Goal: Task Accomplishment & Management: Complete application form

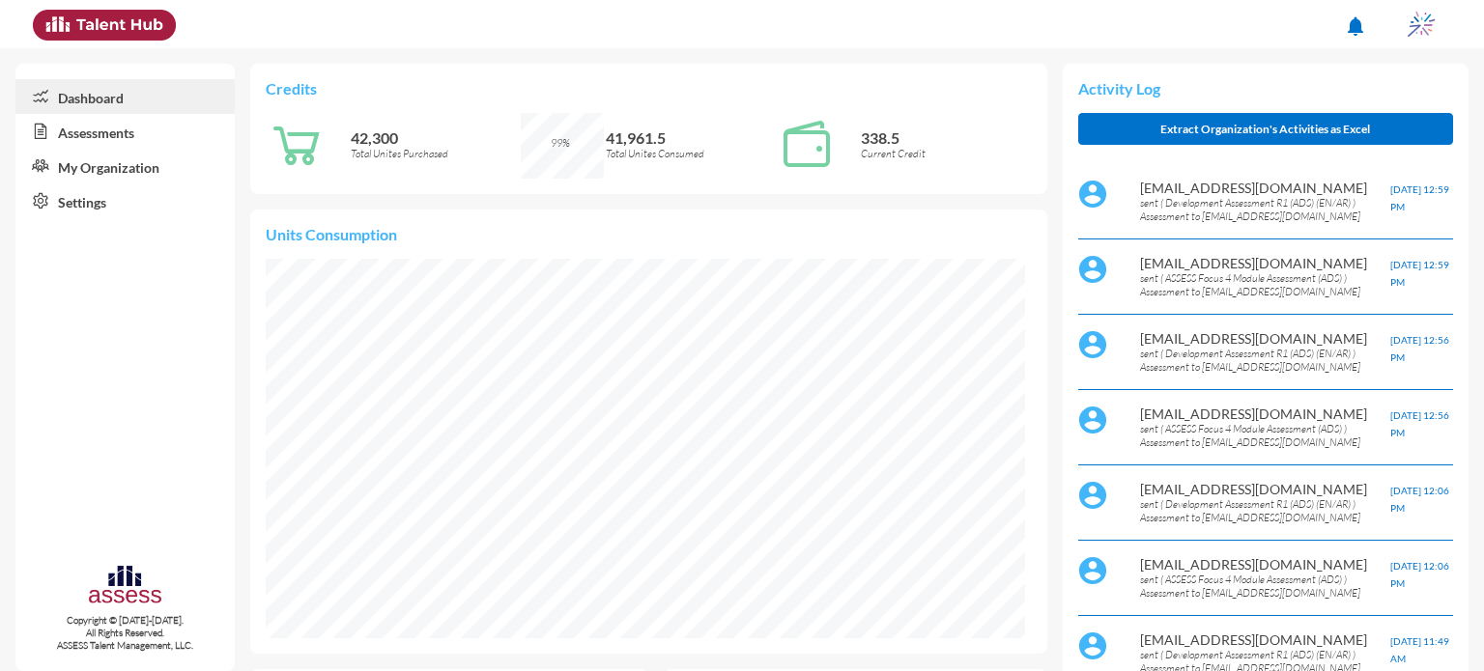
scroll to position [174, 348]
click at [116, 133] on link "Assessments" at bounding box center [124, 131] width 219 height 35
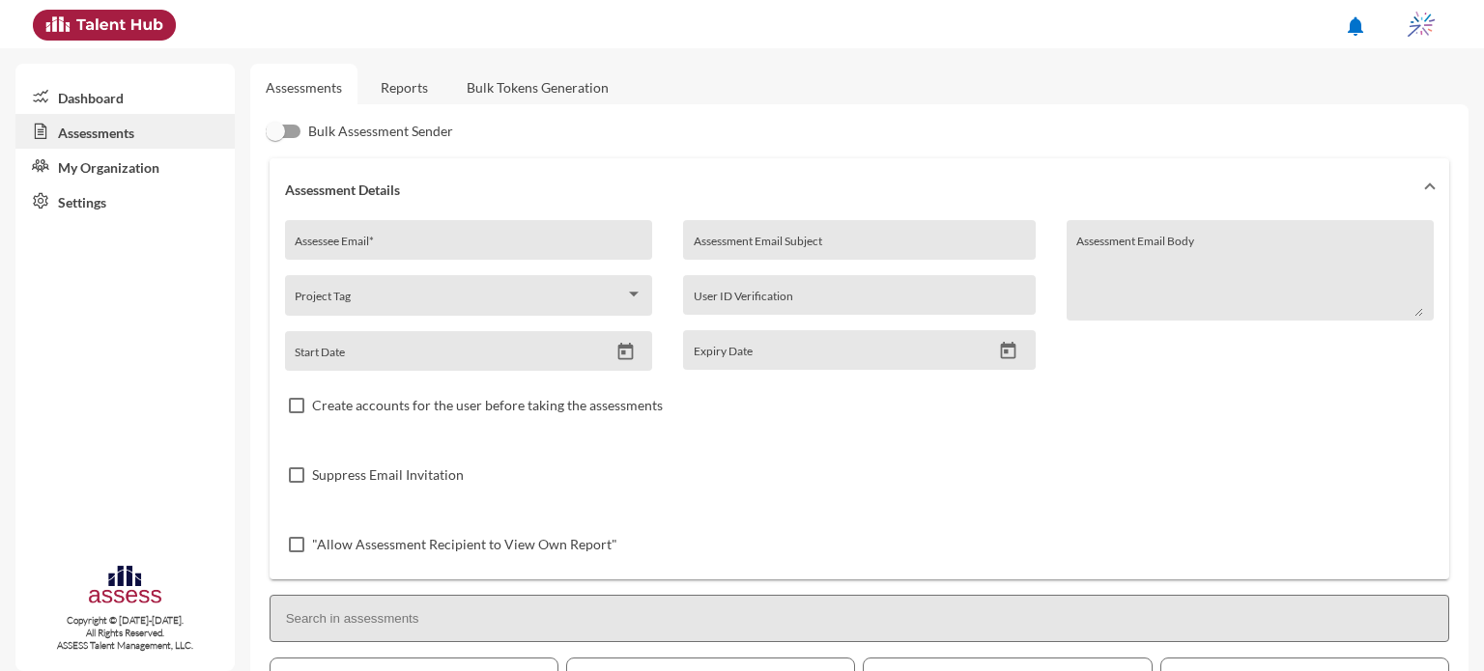
click at [483, 238] on div "Assessee Email *" at bounding box center [468, 245] width 347 height 29
type input "[EMAIL_ADDRESS][DOMAIN_NAME]"
click at [771, 240] on input "Assessment Email Subject" at bounding box center [859, 247] width 331 height 15
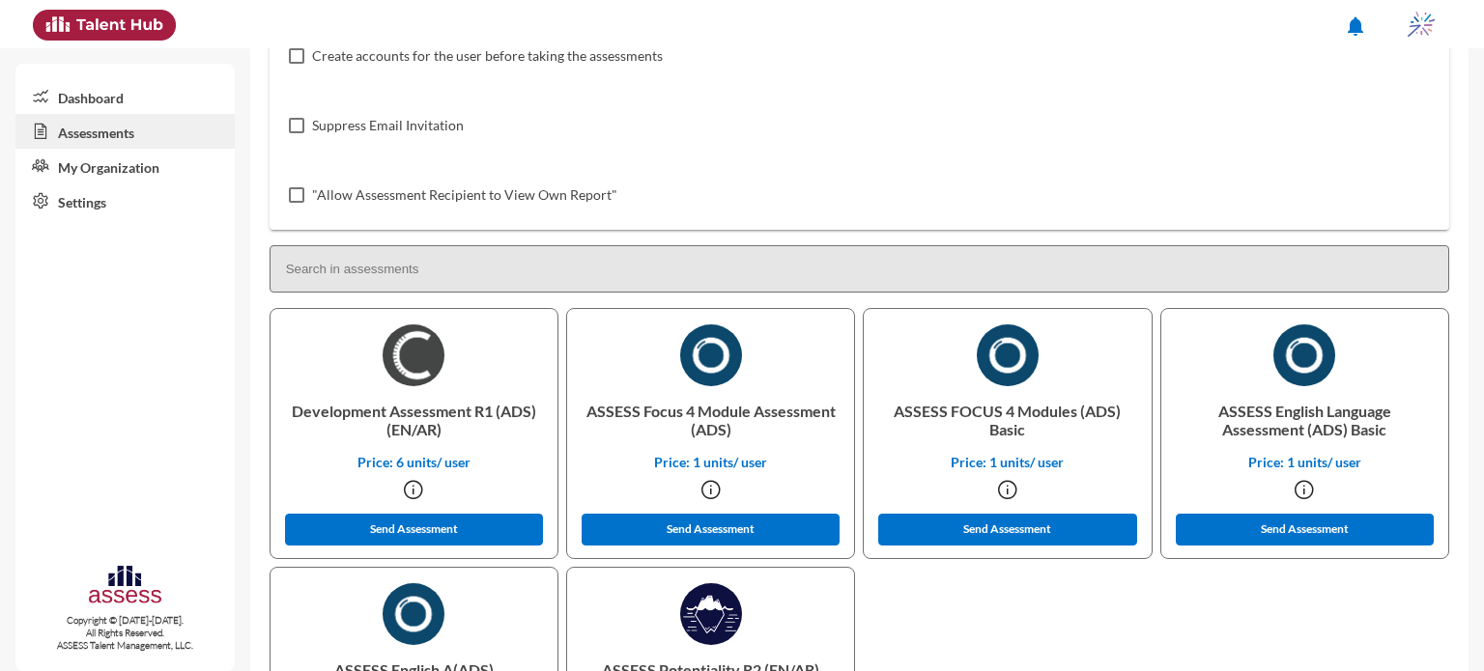
scroll to position [415, 0]
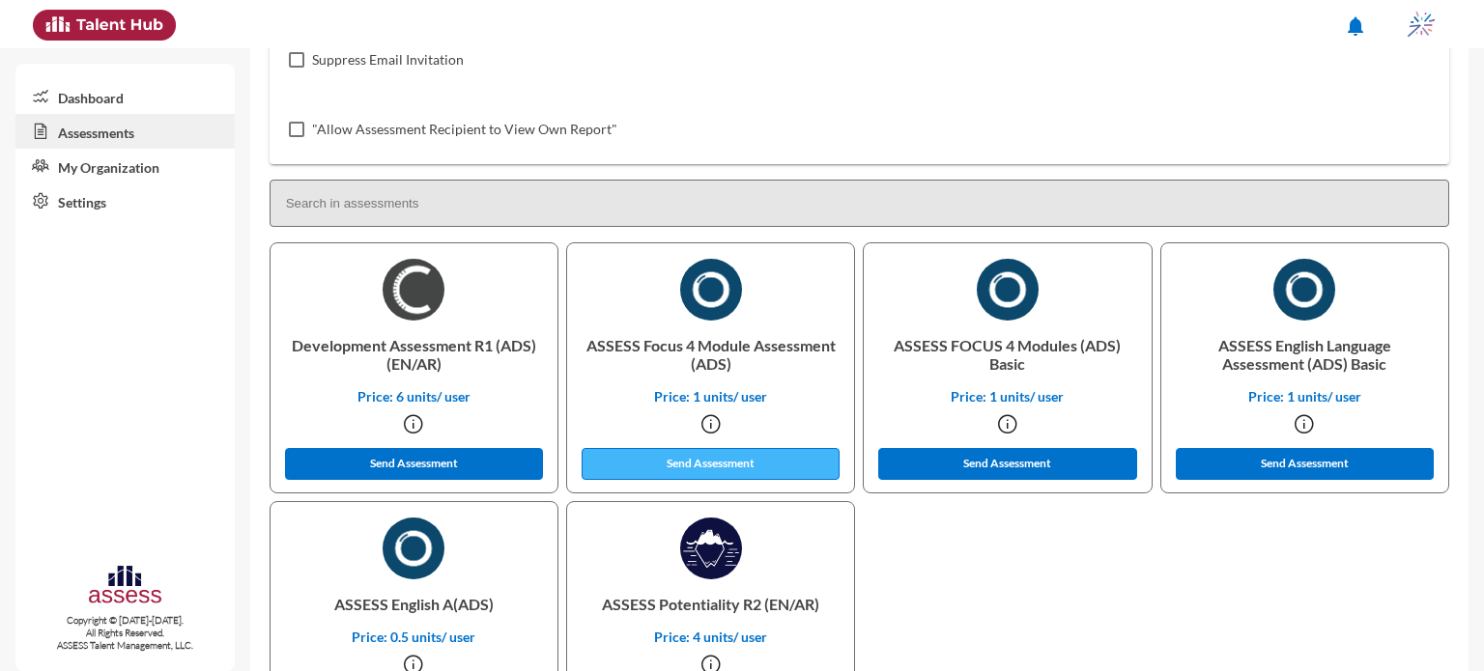
click at [746, 476] on button "Send Assessment" at bounding box center [711, 464] width 259 height 32
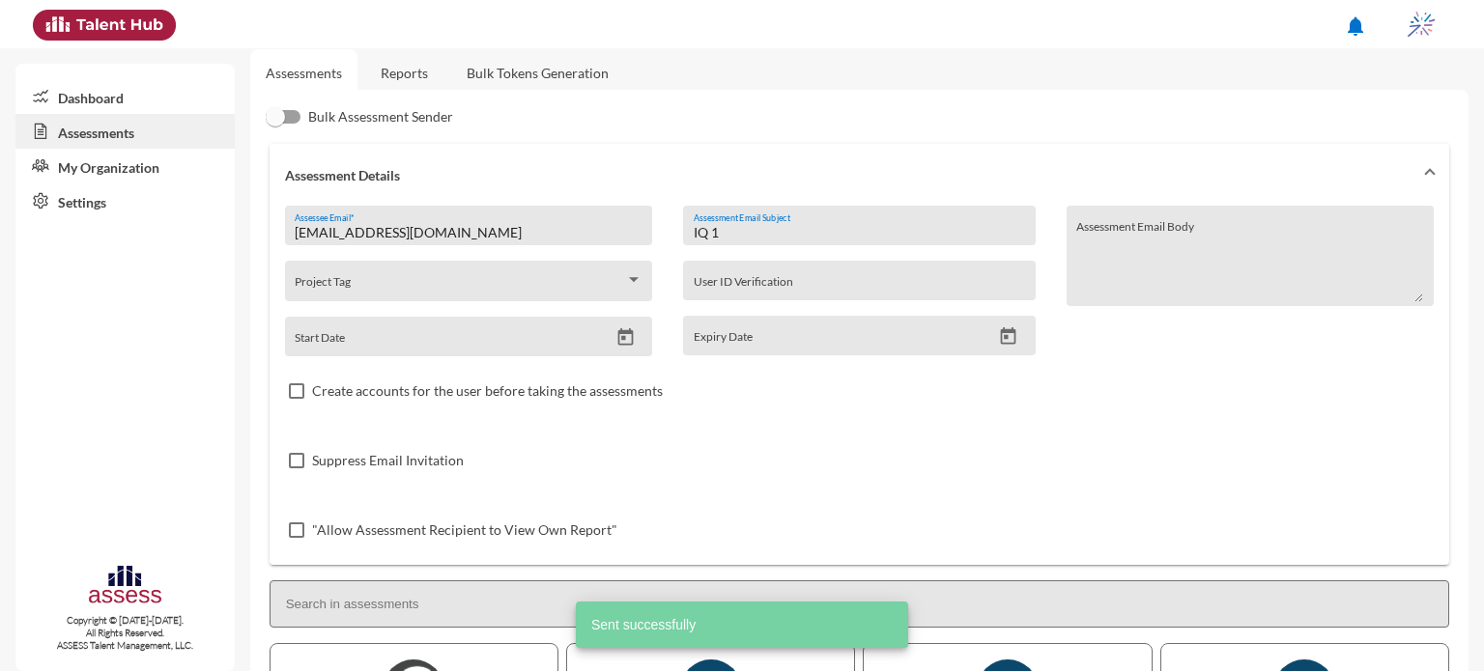
scroll to position [0, 0]
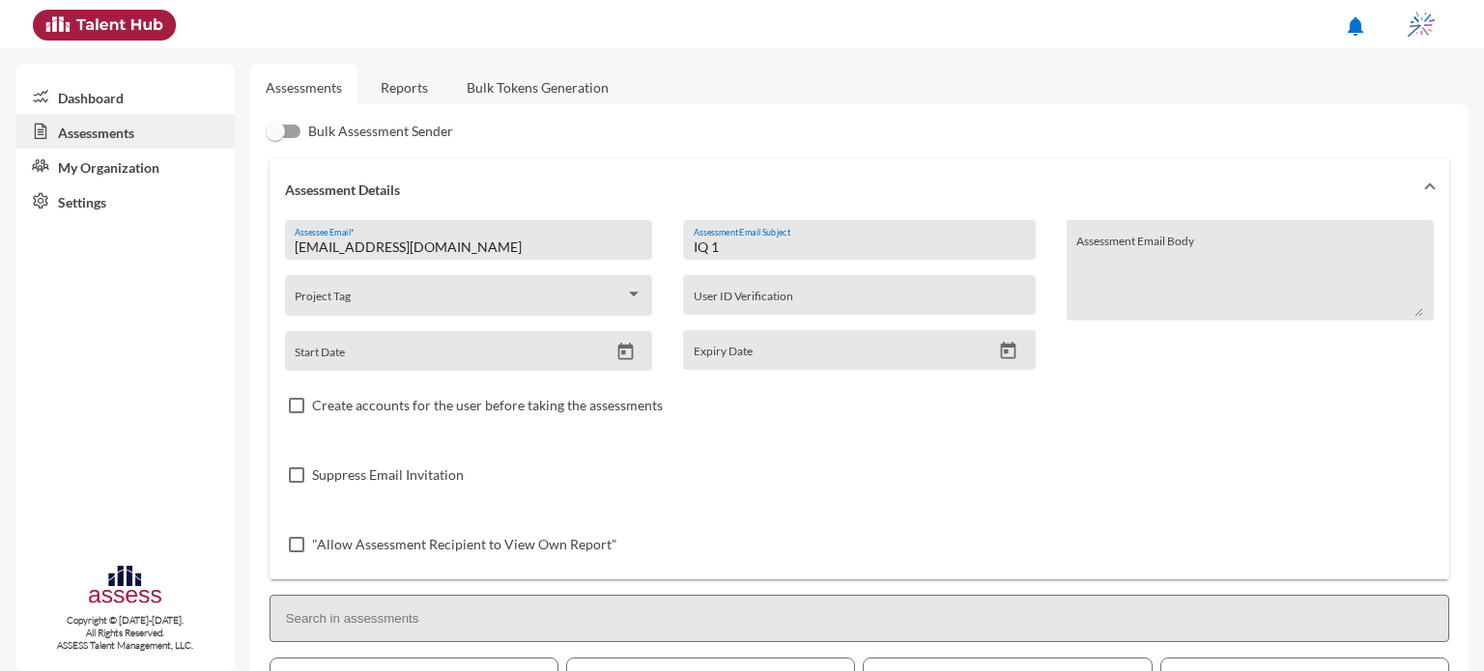
click at [735, 246] on input "IQ 1" at bounding box center [859, 247] width 331 height 15
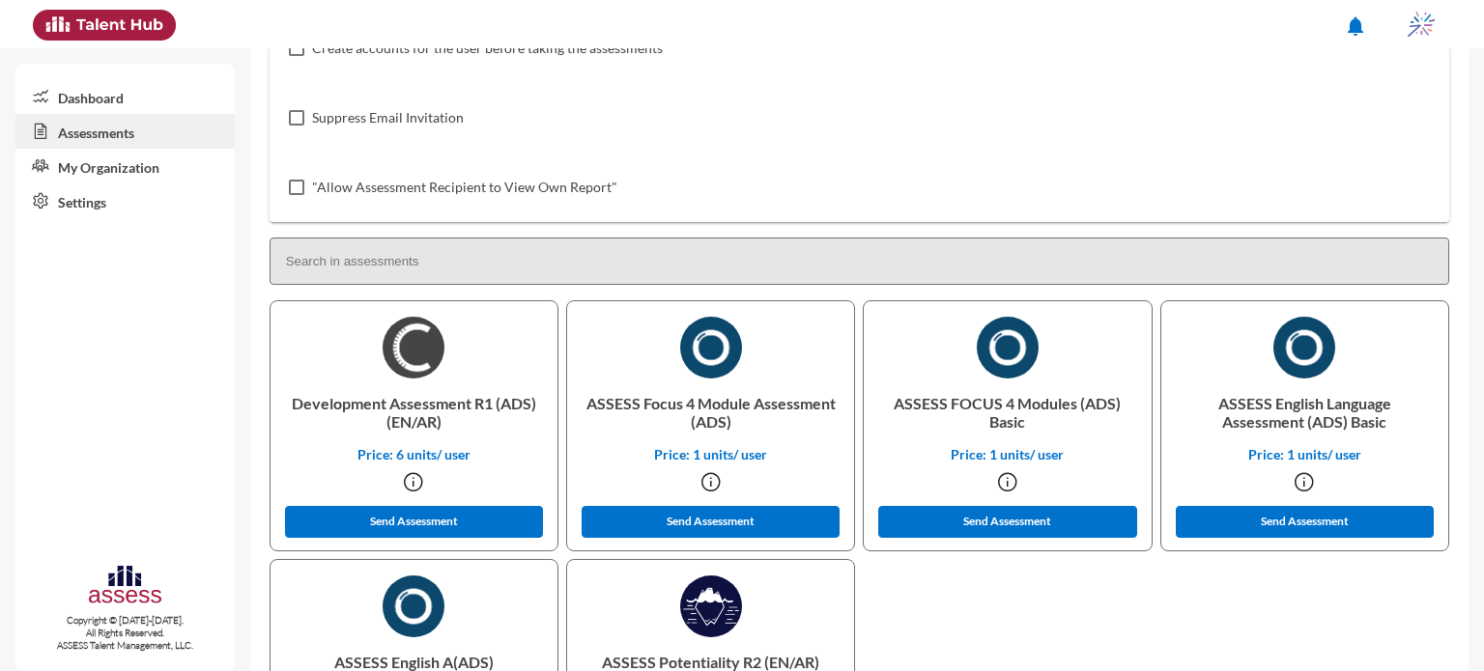
scroll to position [386, 0]
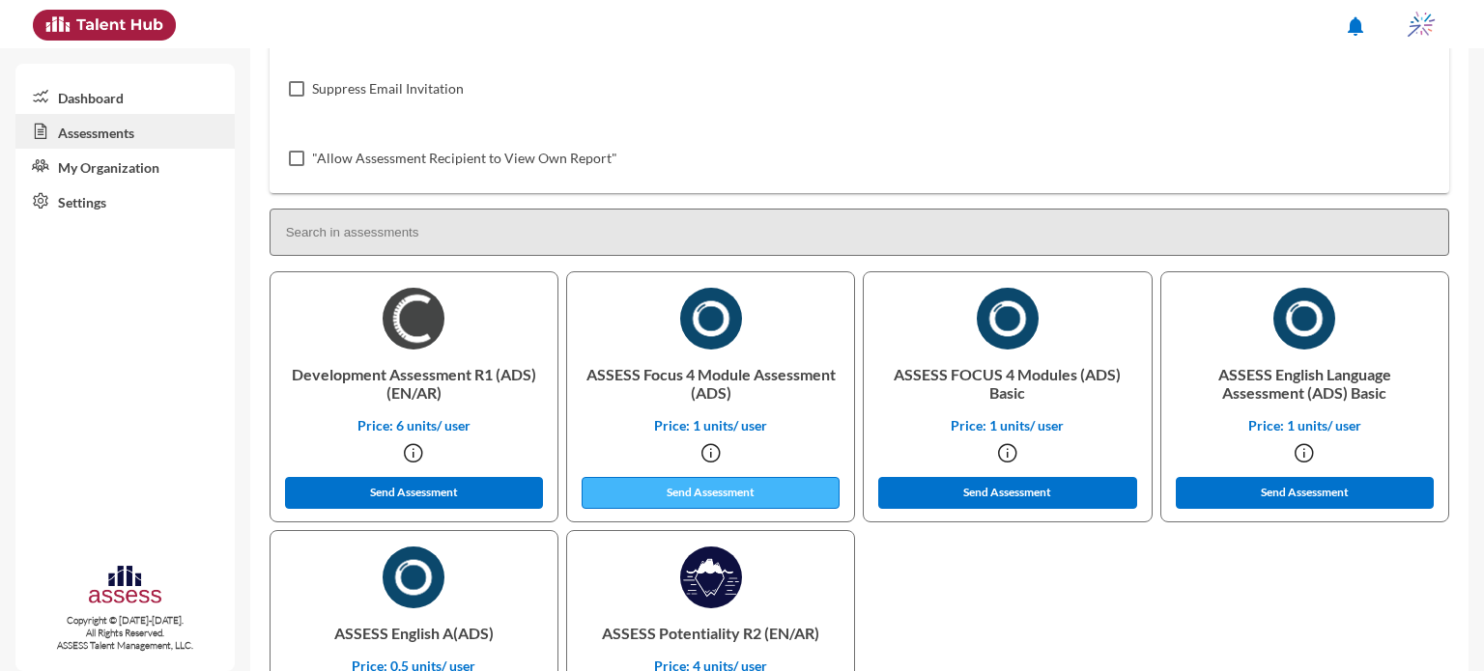
click at [738, 494] on button "Send Assessment" at bounding box center [711, 493] width 259 height 32
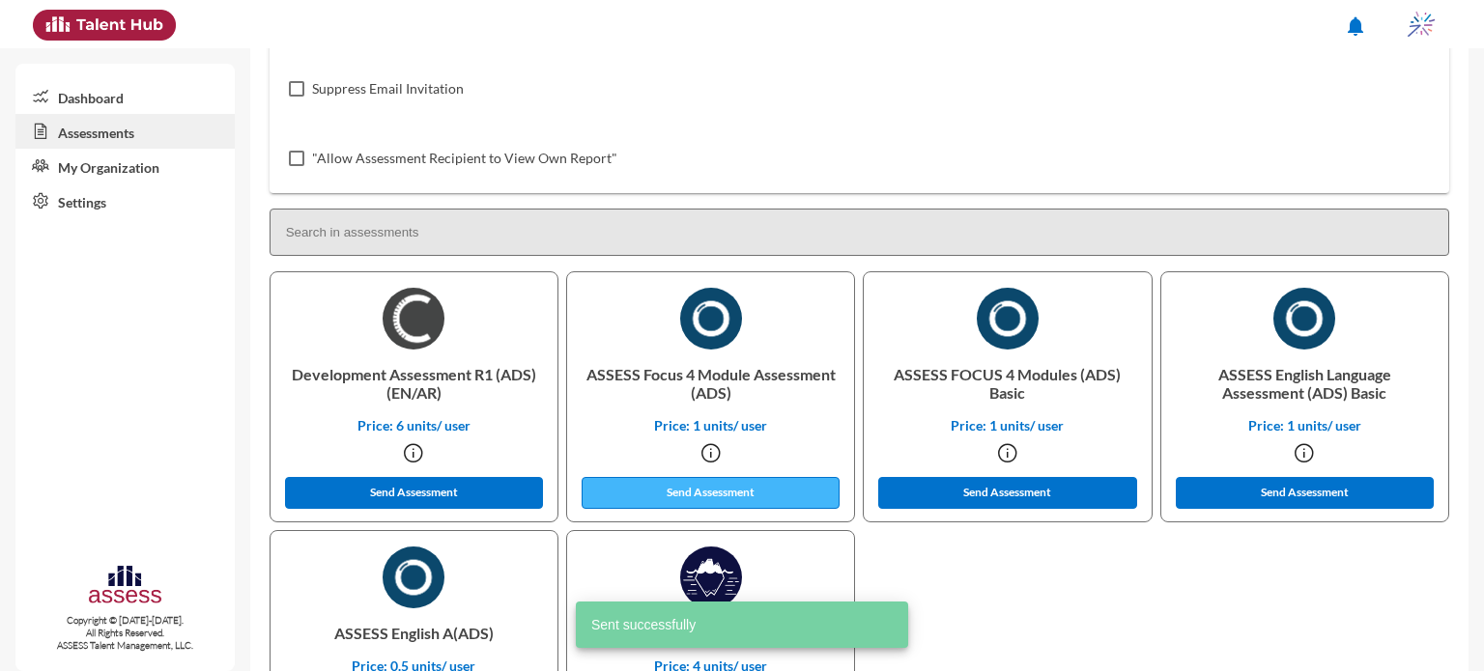
scroll to position [0, 0]
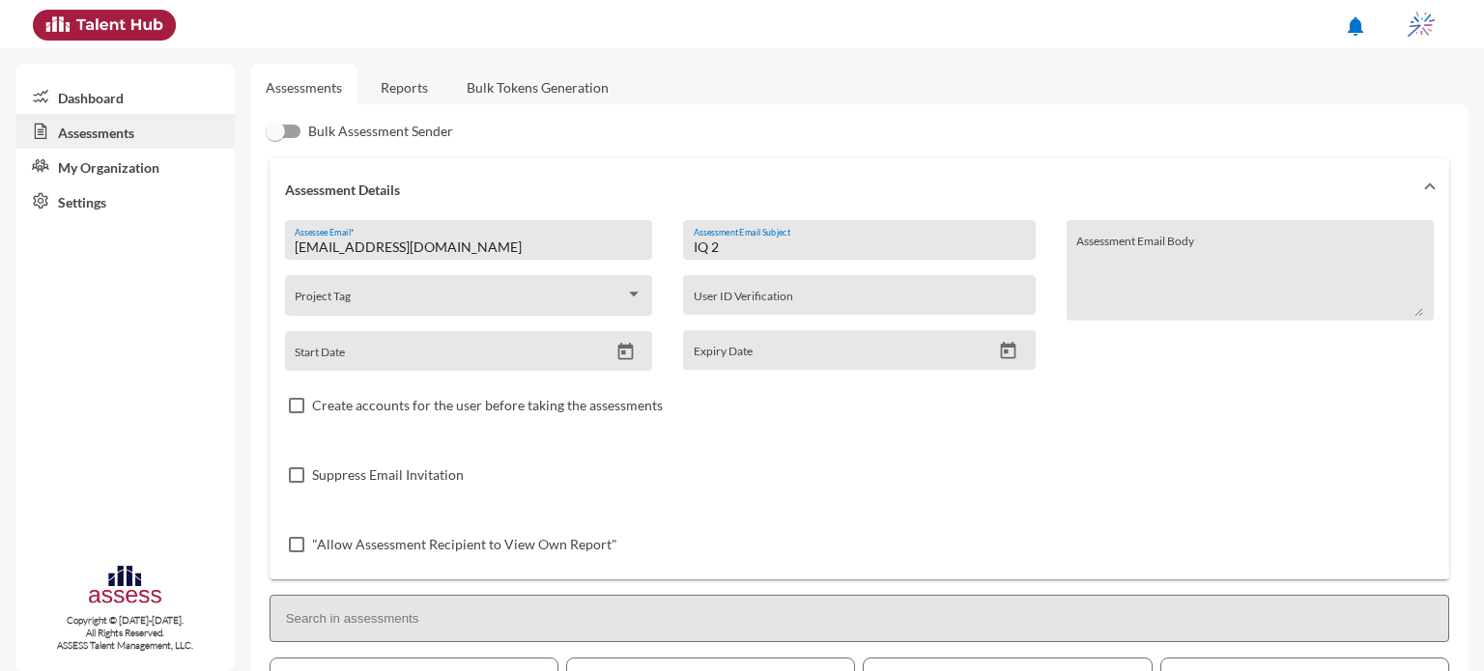
drag, startPoint x: 764, startPoint y: 246, endPoint x: 653, endPoint y: 249, distance: 111.1
click at [653, 249] on div "[EMAIL_ADDRESS][DOMAIN_NAME] Assessee Email * Project Tag Start Date IQ 2 Asses…" at bounding box center [859, 399] width 1149 height 359
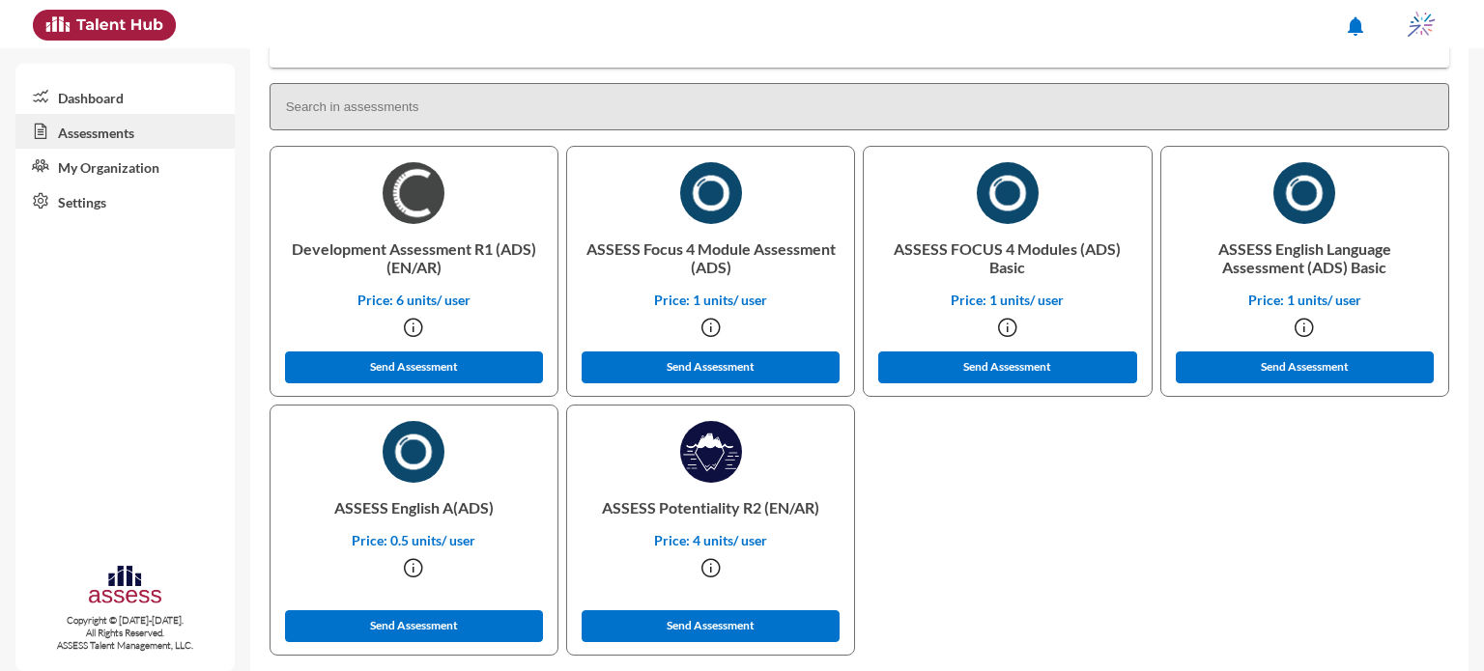
scroll to position [536, 0]
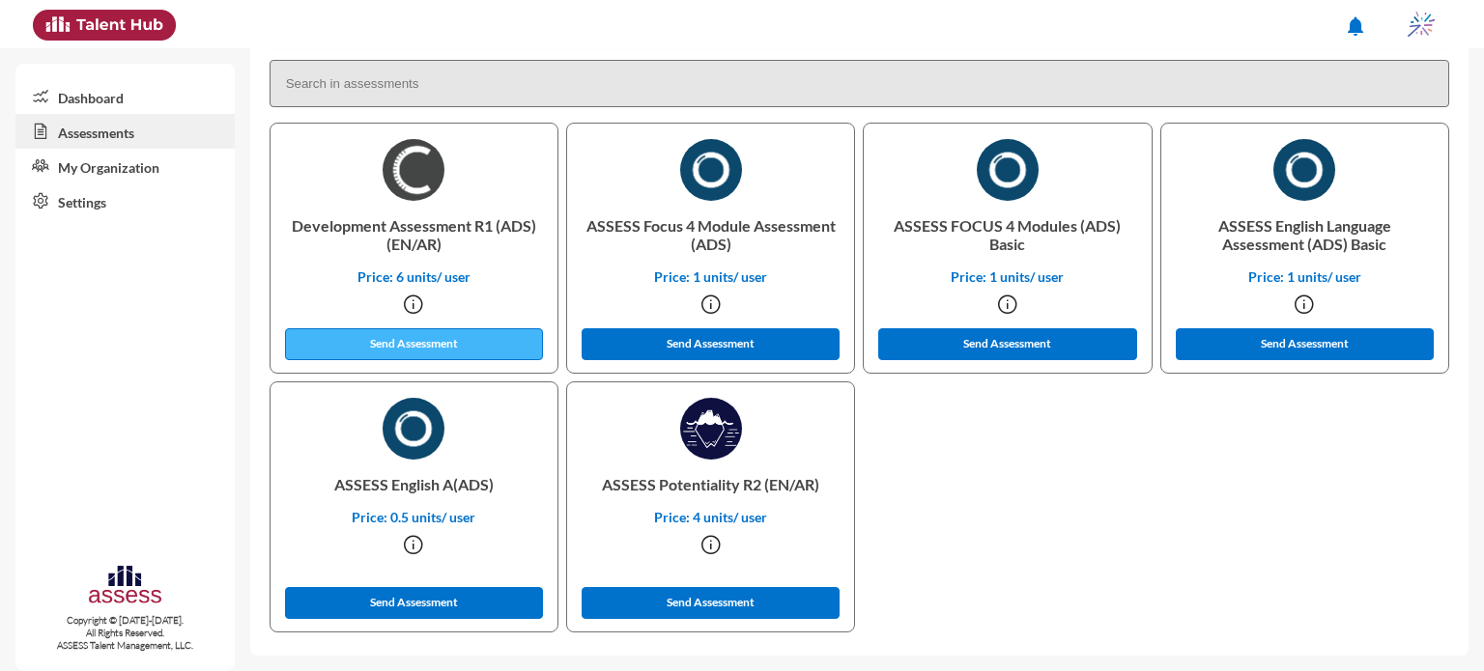
click at [471, 342] on button "Send Assessment" at bounding box center [414, 344] width 259 height 32
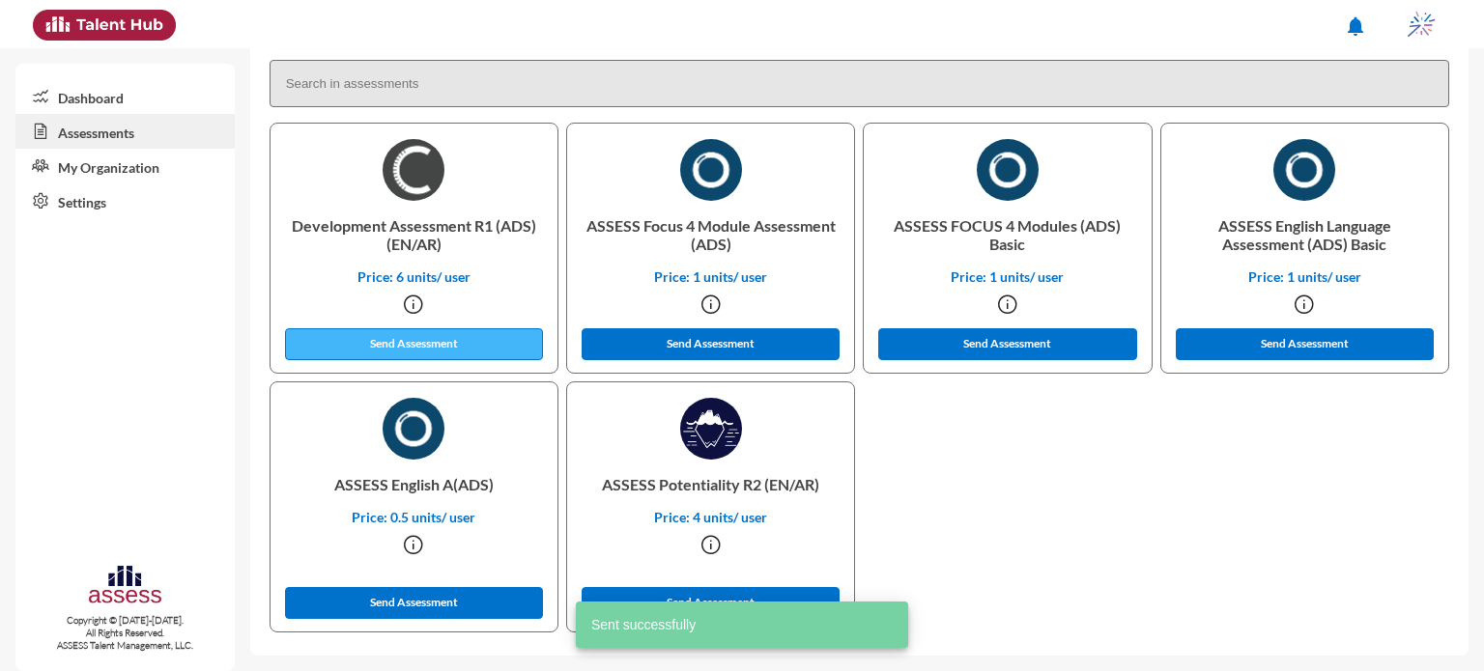
scroll to position [0, 0]
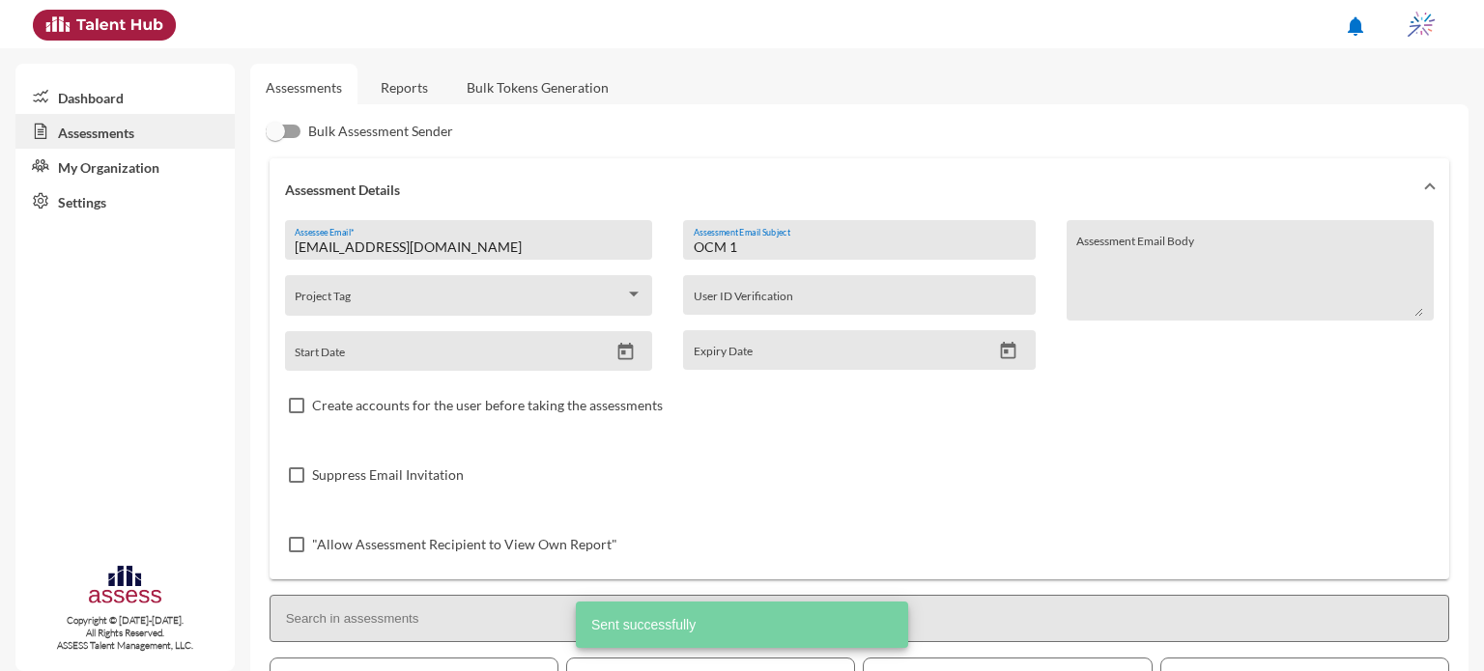
click at [769, 246] on input "OCM 1" at bounding box center [859, 247] width 331 height 15
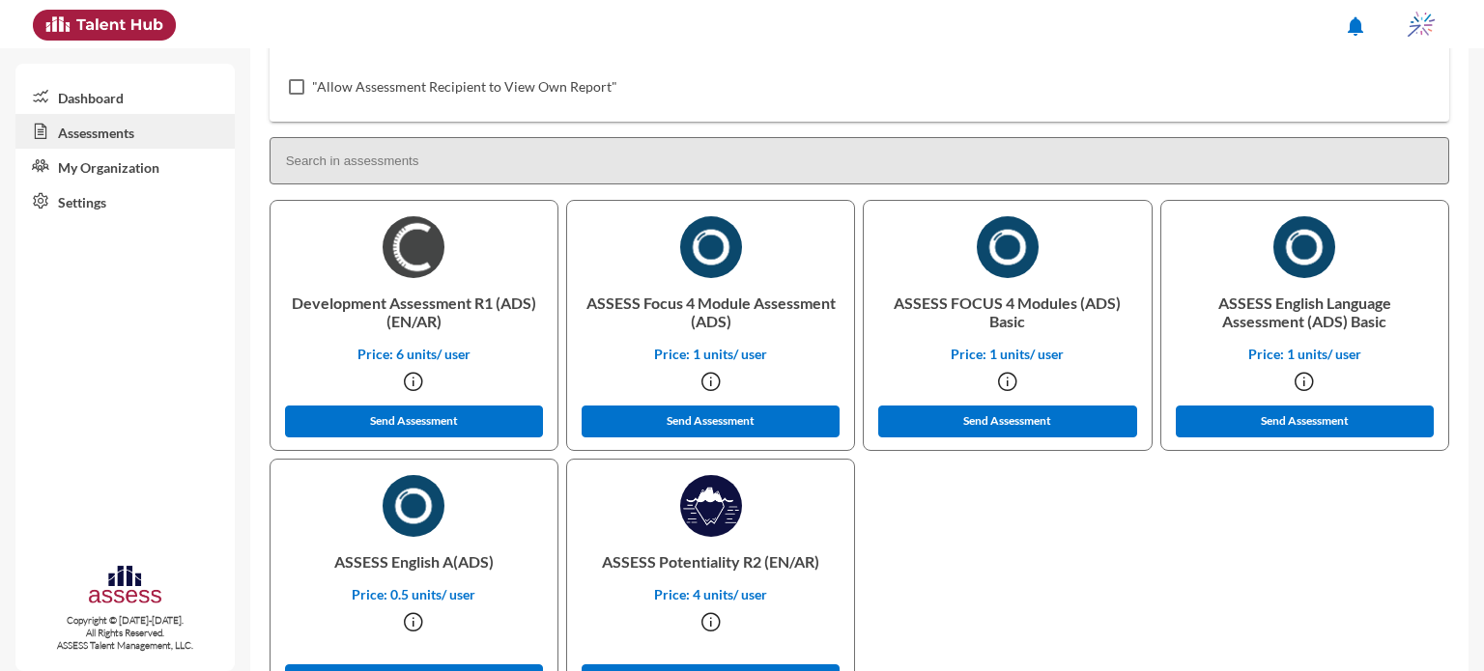
scroll to position [460, 0]
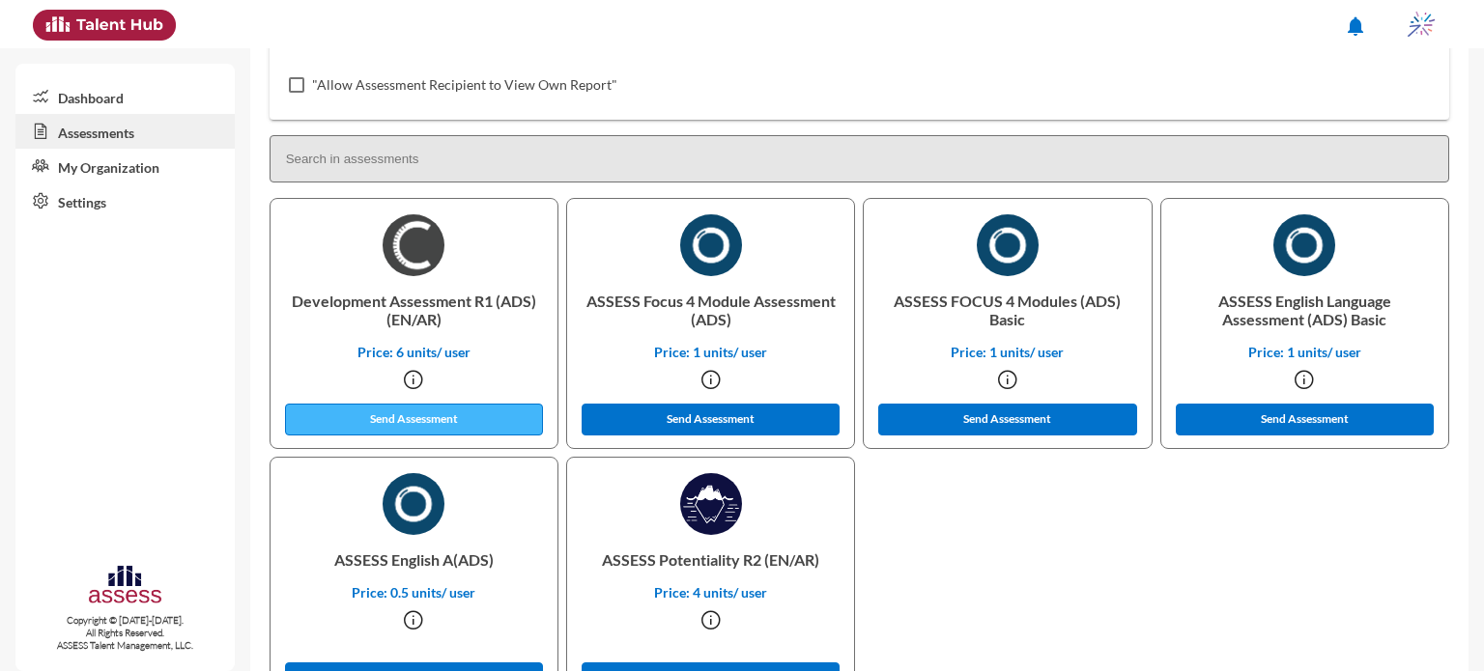
type input "OCM 2"
click at [460, 417] on button "Send Assessment" at bounding box center [414, 420] width 259 height 32
click at [170, 401] on div "Dashboard Assessments My Organization Settings Copyright © [DATE]-[DATE]. All R…" at bounding box center [124, 368] width 219 height 608
